Goal: Information Seeking & Learning: Compare options

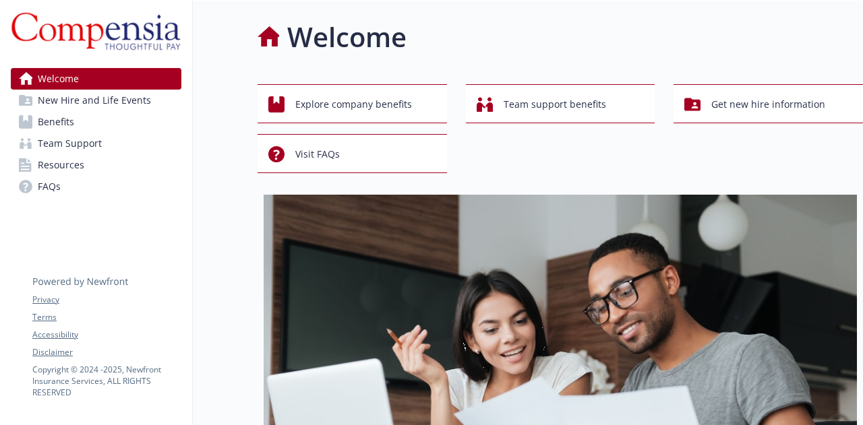
click at [85, 131] on link "Benefits" at bounding box center [96, 122] width 171 height 22
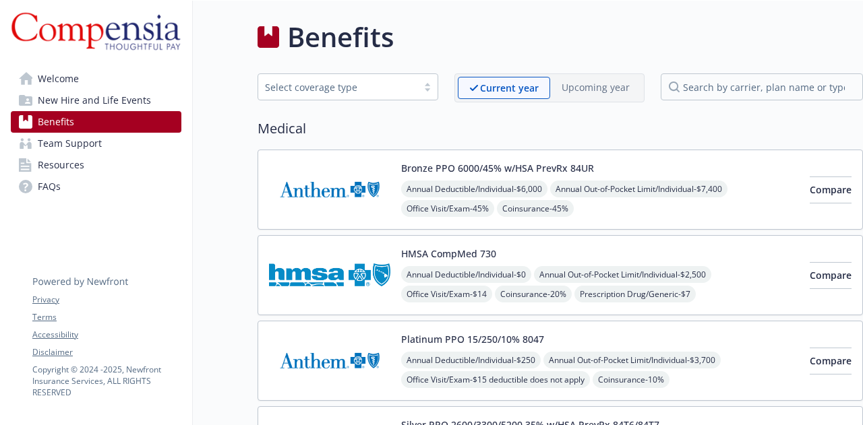
scroll to position [49, 0]
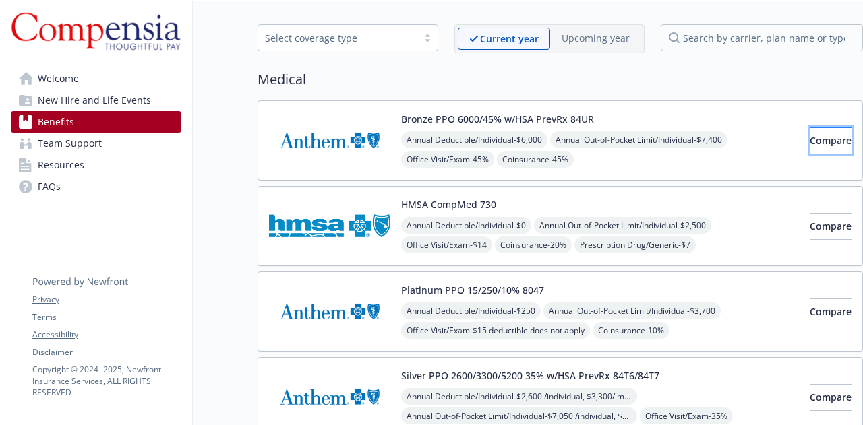
click at [820, 146] on button "Compare" at bounding box center [830, 140] width 42 height 27
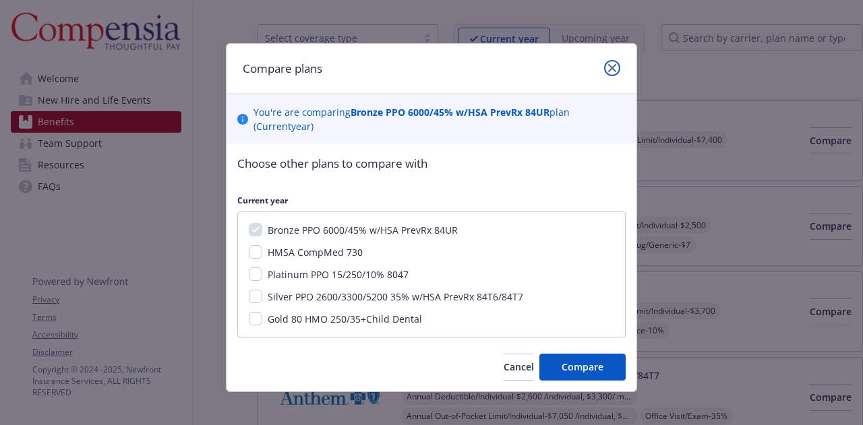
click at [609, 71] on icon "close" at bounding box center [612, 68] width 8 height 8
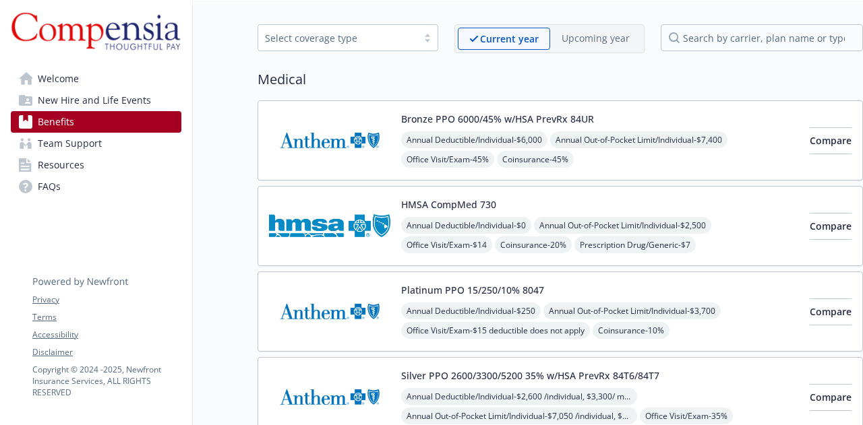
click at [437, 40] on div at bounding box center [427, 37] width 20 height 11
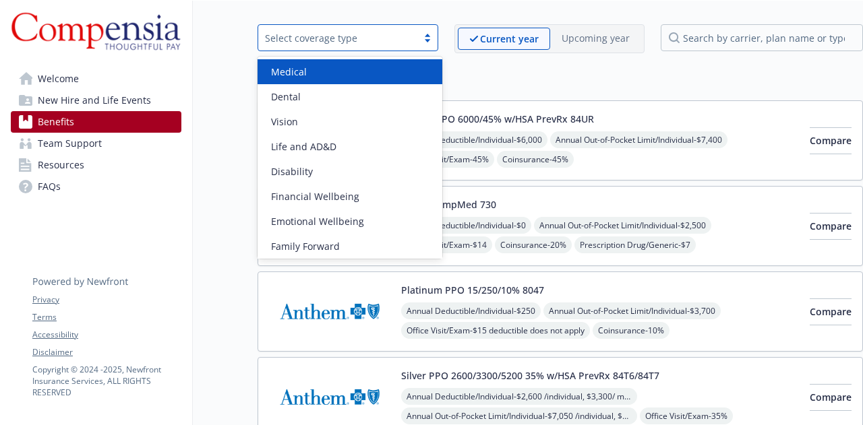
click at [326, 73] on div "Medical" at bounding box center [350, 72] width 169 height 14
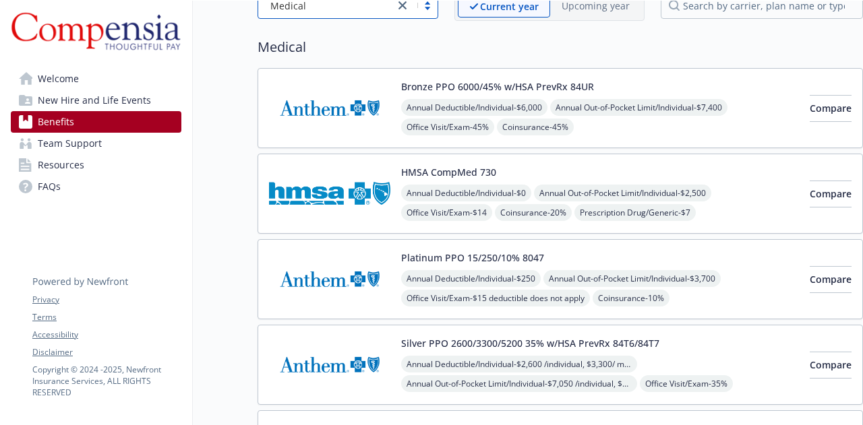
scroll to position [85, 0]
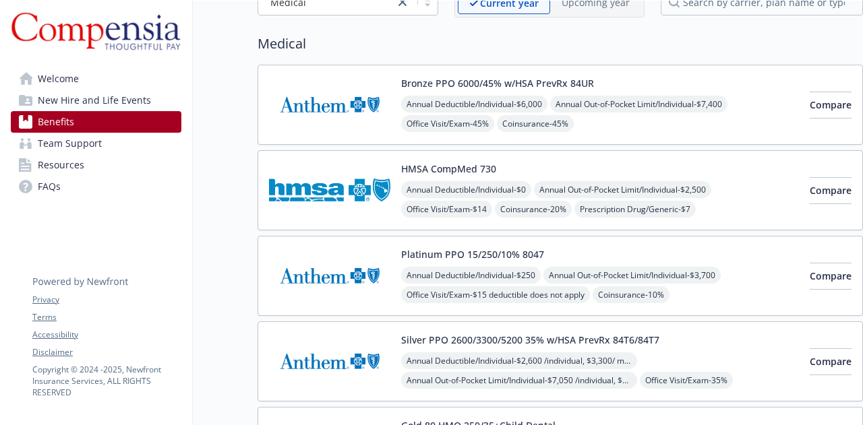
click at [540, 333] on button "Silver PPO 2600/3300/5200 35% w/HSA PrevRx 84T6/84T7" at bounding box center [530, 340] width 258 height 14
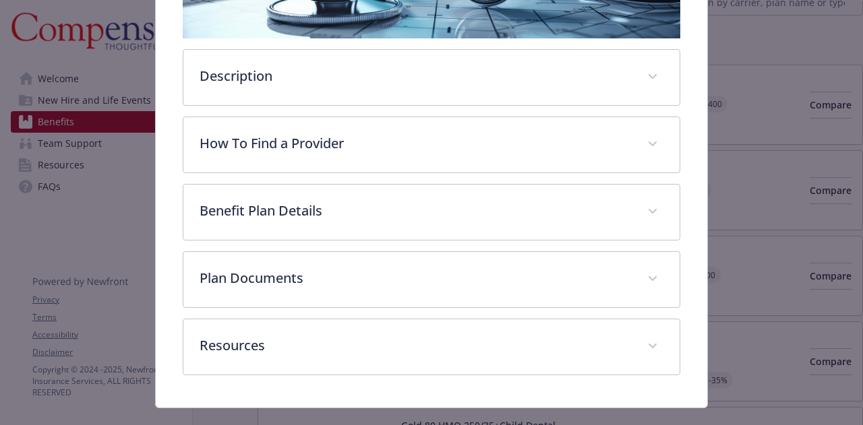
scroll to position [310, 0]
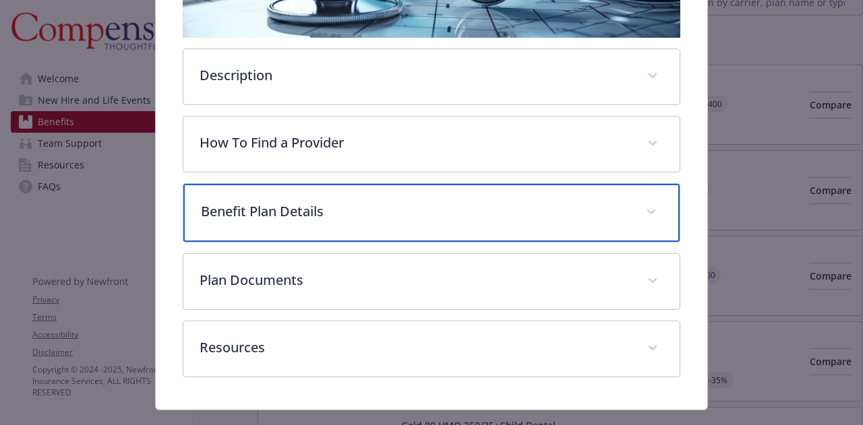
click at [647, 210] on icon "details for plan Medical - Silver PPO 2600/3300/5200 35% w/HSA PrevRx 84T6/84T7…" at bounding box center [651, 212] width 8 height 5
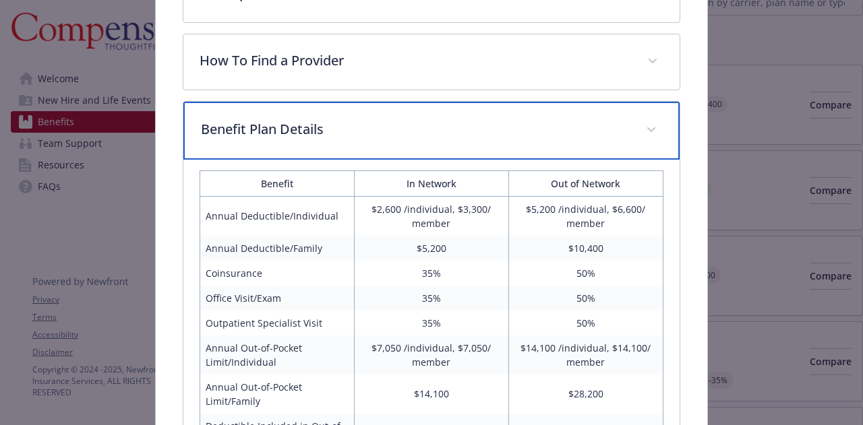
scroll to position [0, 0]
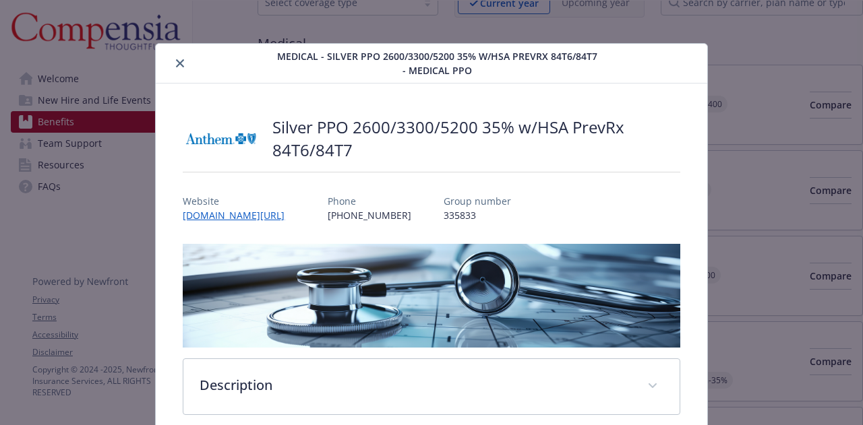
click at [176, 63] on icon "close" at bounding box center [180, 63] width 8 height 8
